Goal: Task Accomplishment & Management: Manage account settings

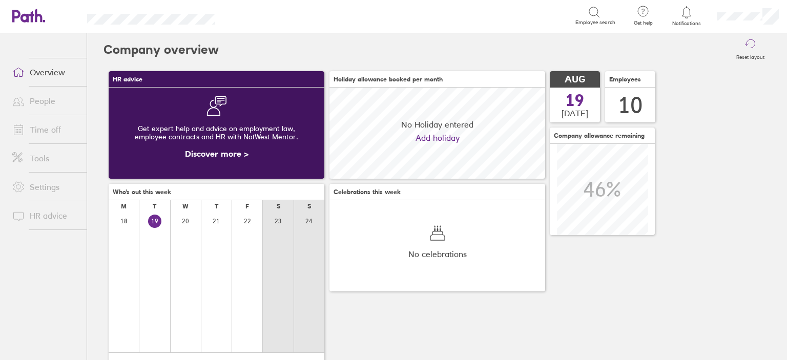
scroll to position [91, 216]
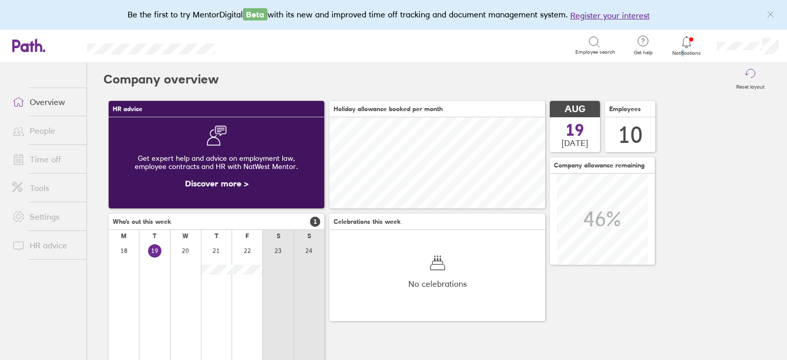
drag, startPoint x: 681, startPoint y: 57, endPoint x: 684, endPoint y: 50, distance: 7.6
click at [684, 50] on div "Notifications" at bounding box center [687, 46] width 44 height 33
click at [684, 50] on span "Notifications" at bounding box center [686, 53] width 33 height 6
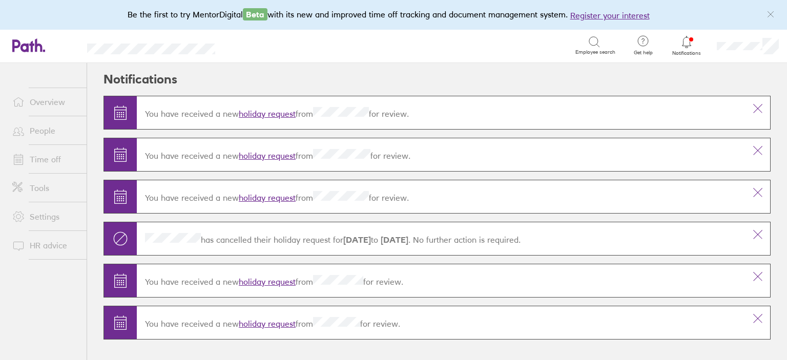
click at [261, 115] on link "holiday request" at bounding box center [267, 114] width 57 height 10
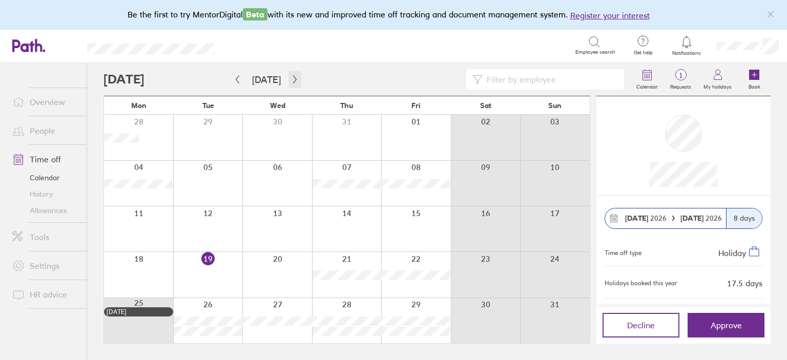
click at [291, 80] on icon "button" at bounding box center [295, 79] width 8 height 8
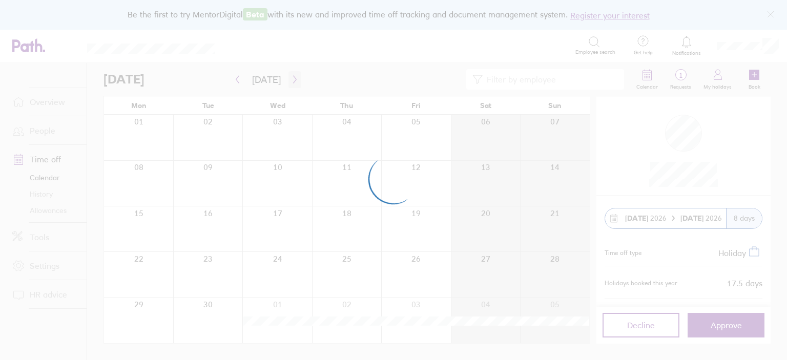
click at [290, 80] on div at bounding box center [393, 180] width 787 height 360
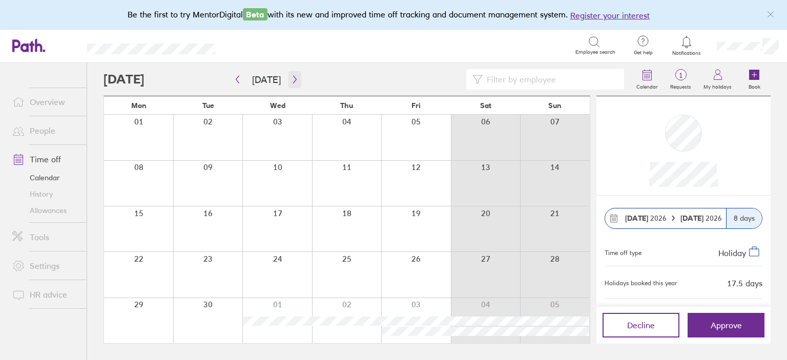
click at [291, 80] on icon "button" at bounding box center [295, 79] width 8 height 8
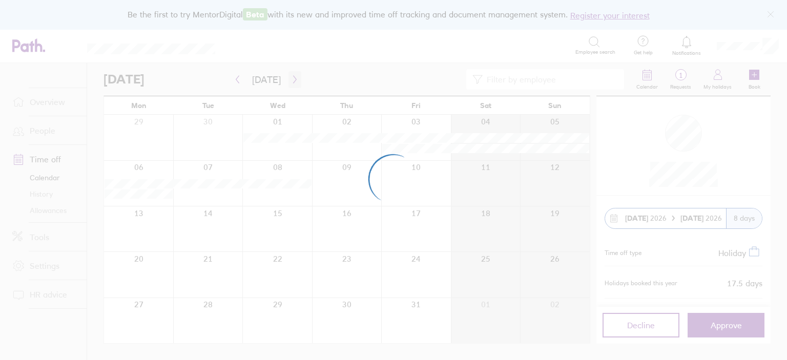
click at [290, 80] on div at bounding box center [393, 180] width 787 height 360
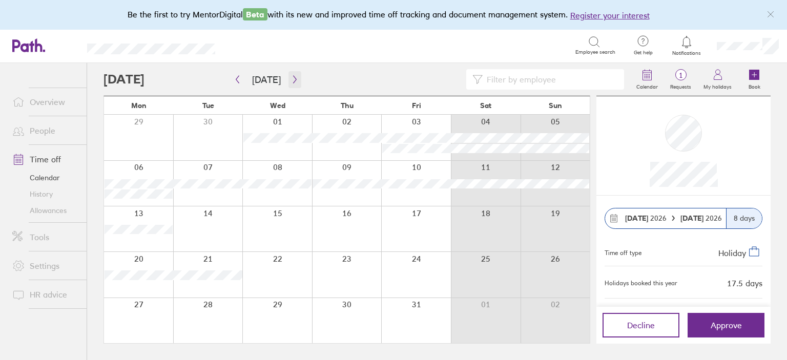
click at [291, 80] on icon "button" at bounding box center [295, 79] width 8 height 8
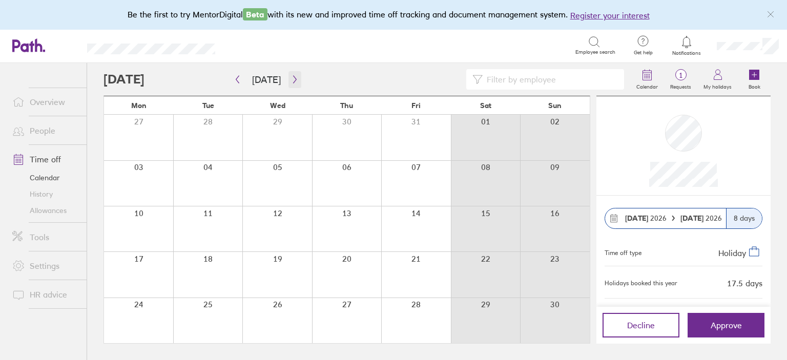
click at [291, 80] on icon "button" at bounding box center [295, 79] width 8 height 8
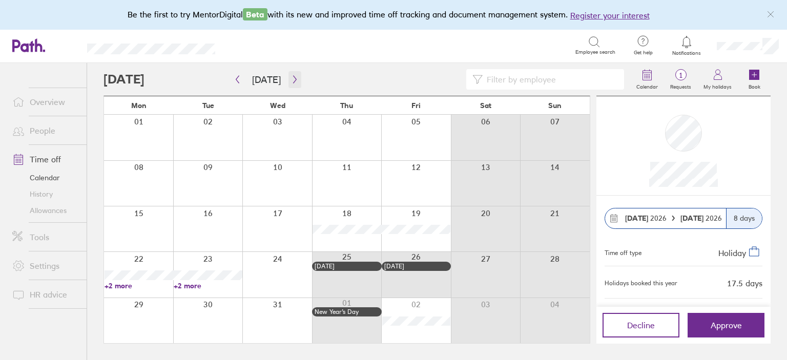
click at [291, 80] on icon "button" at bounding box center [295, 79] width 8 height 8
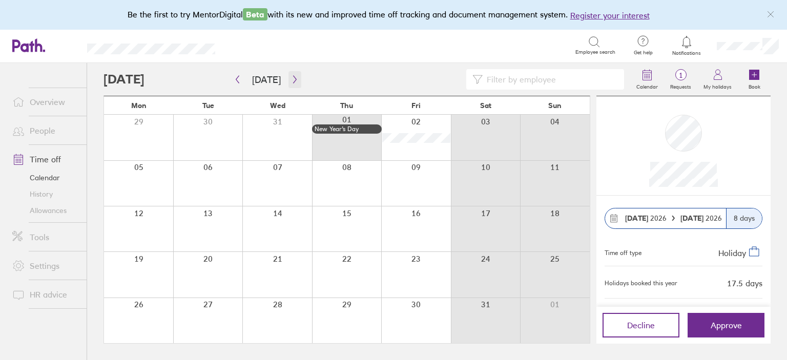
click at [291, 80] on icon "button" at bounding box center [295, 79] width 8 height 8
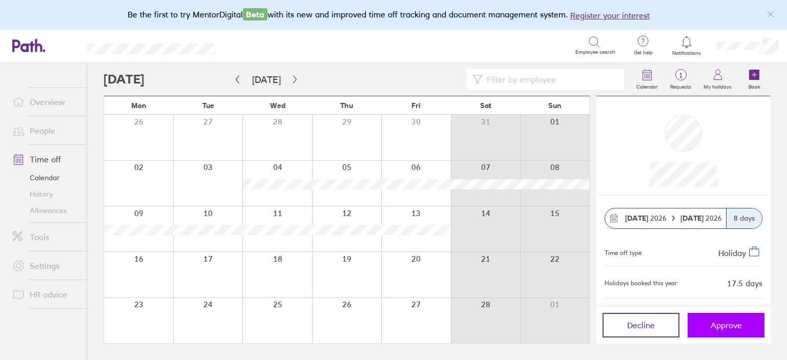
click at [722, 325] on span "Approve" at bounding box center [725, 325] width 31 height 9
